Goal: Contribute content

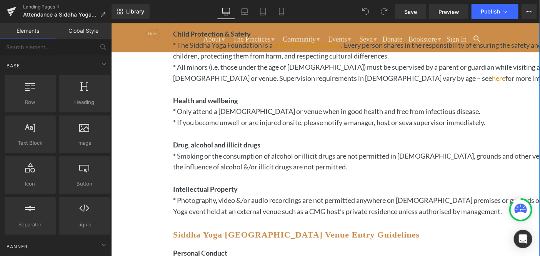
scroll to position [145, 0]
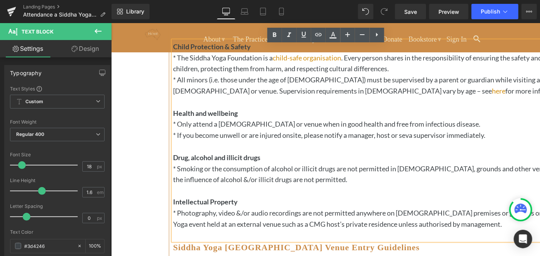
scroll to position [165, 0]
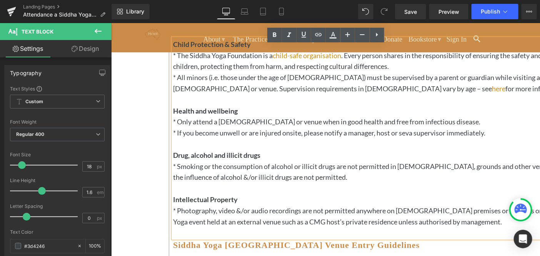
click at [200, 159] on strong "Drug, alcohol and illicit drugs" at bounding box center [216, 154] width 87 height 8
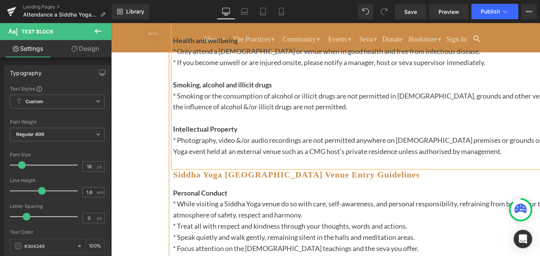
scroll to position [235, 0]
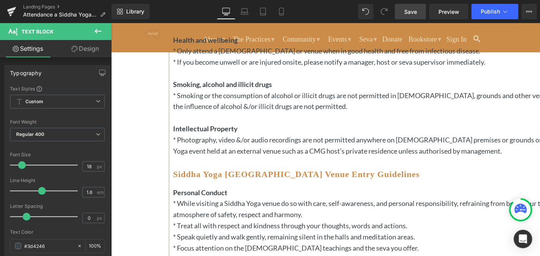
click at [412, 10] on span "Save" at bounding box center [410, 12] width 13 height 8
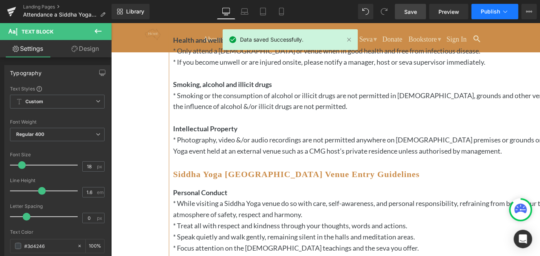
click at [490, 8] on span "Publish" at bounding box center [490, 11] width 19 height 6
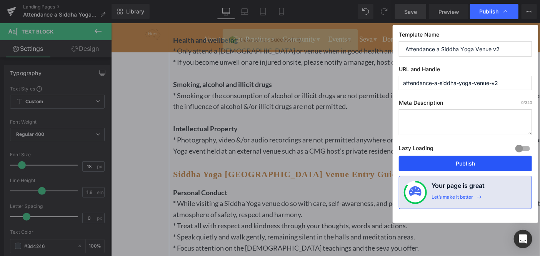
click at [449, 161] on button "Publish" at bounding box center [465, 163] width 133 height 15
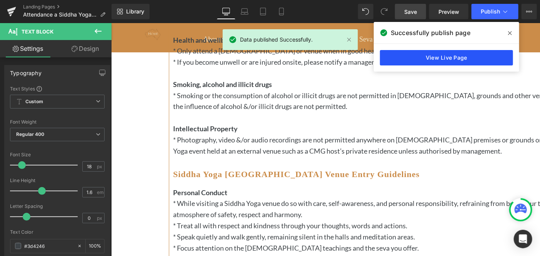
click at [451, 53] on link "View Live Page" at bounding box center [446, 57] width 133 height 15
